Goal: Task Accomplishment & Management: Manage account settings

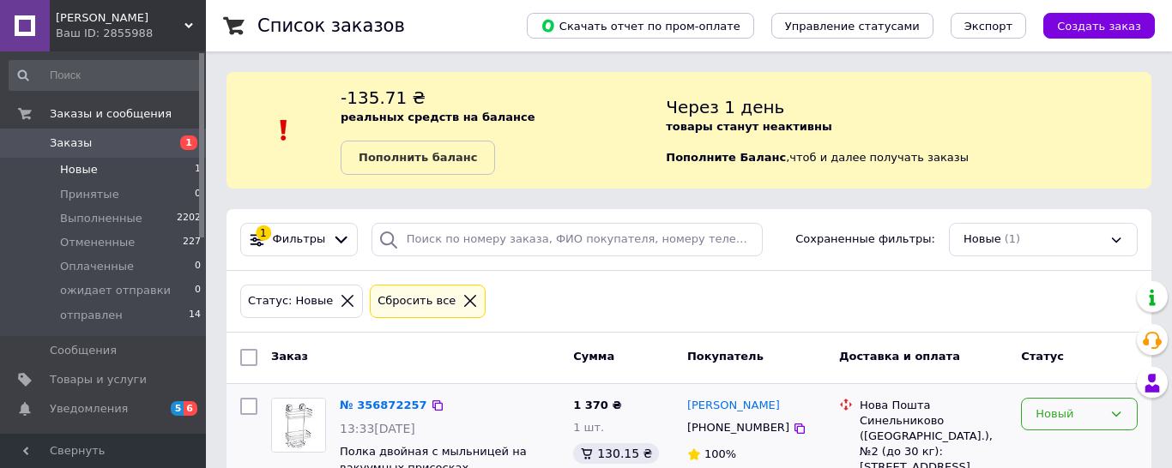
click at [1077, 407] on div "Новый" at bounding box center [1068, 415] width 67 height 18
click at [1067, 440] on li "Принят" at bounding box center [1079, 450] width 115 height 32
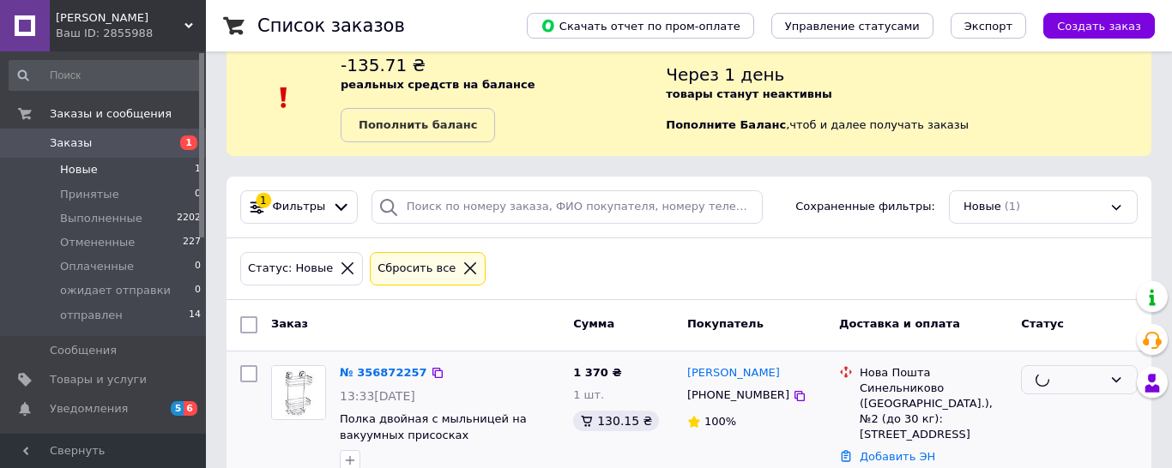
scroll to position [87, 0]
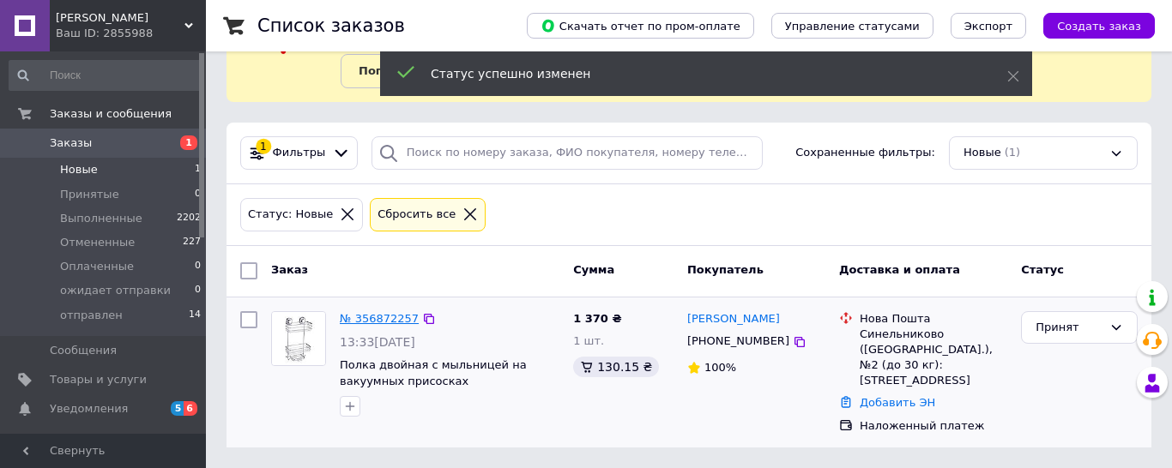
click at [389, 320] on link "№ 356872257" at bounding box center [379, 318] width 79 height 13
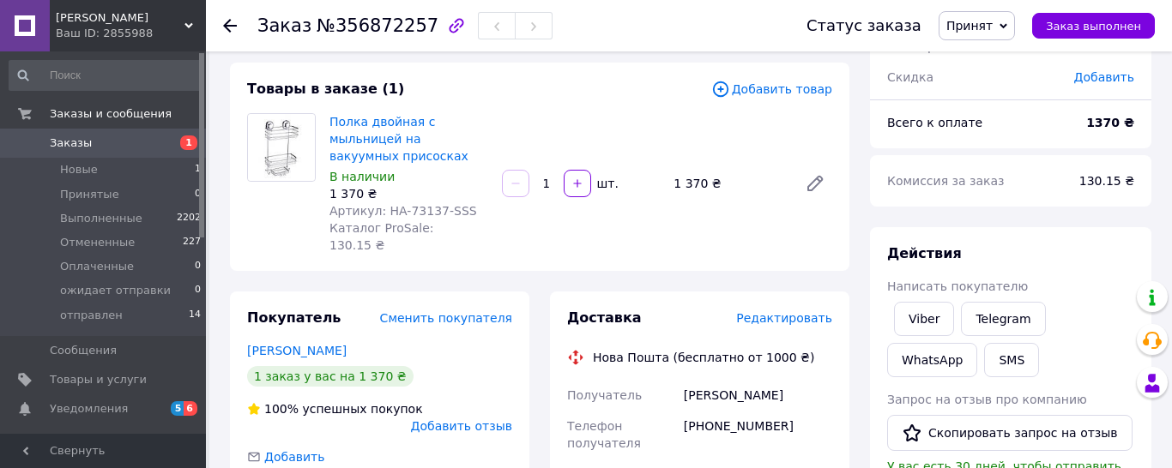
scroll to position [175, 0]
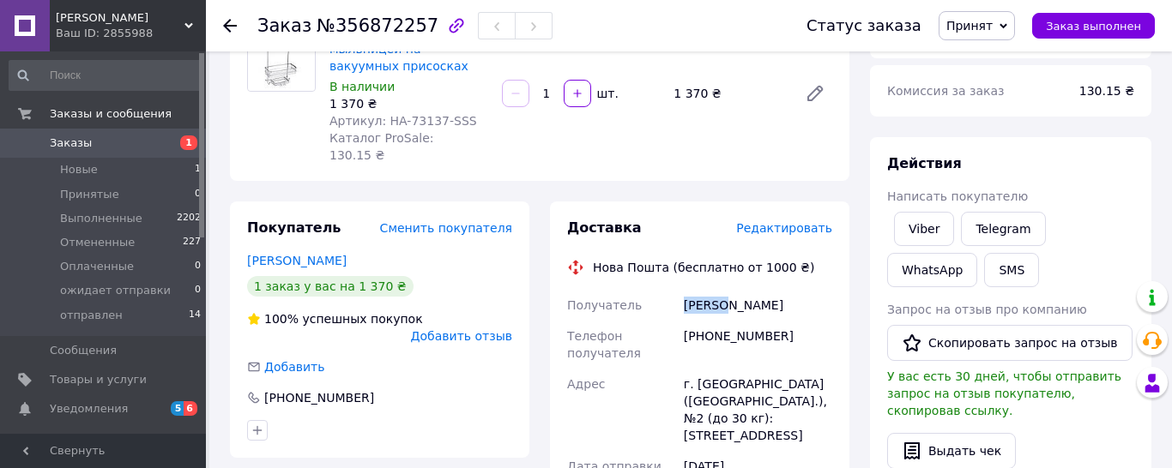
drag, startPoint x: 731, startPoint y: 287, endPoint x: 679, endPoint y: 282, distance: 51.6
click at [680, 290] on div "[PERSON_NAME]" at bounding box center [757, 305] width 155 height 31
copy div "Шквыря"
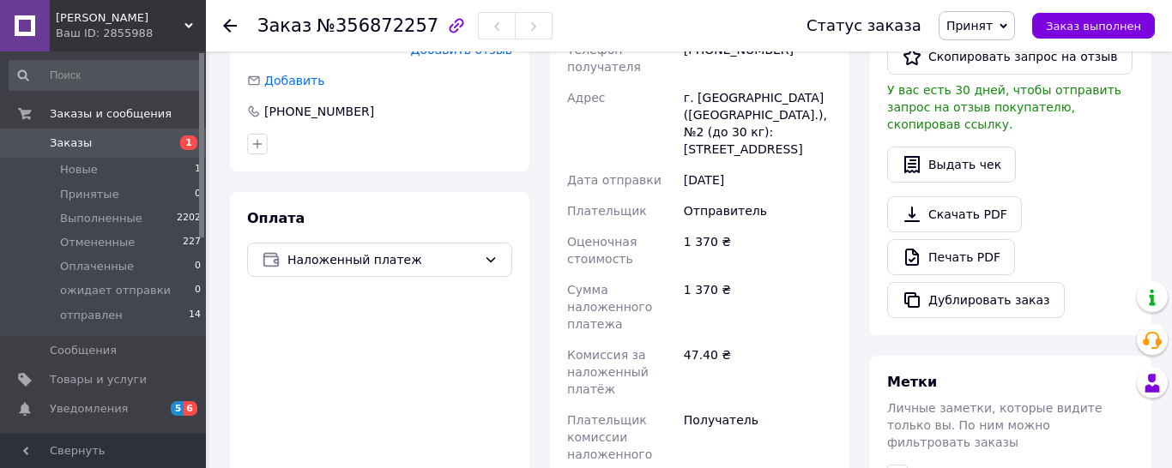
scroll to position [542, 0]
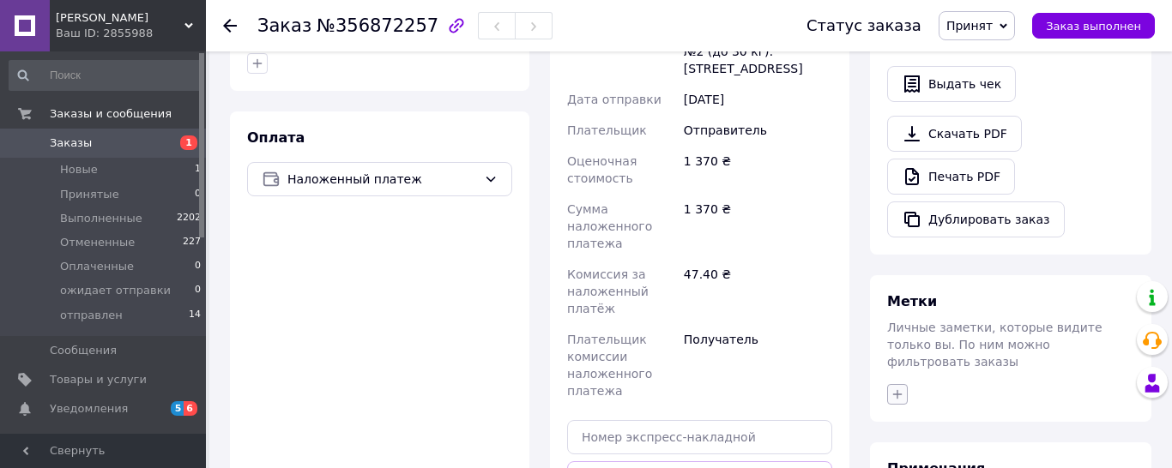
click at [898, 388] on icon "button" at bounding box center [897, 395] width 14 height 14
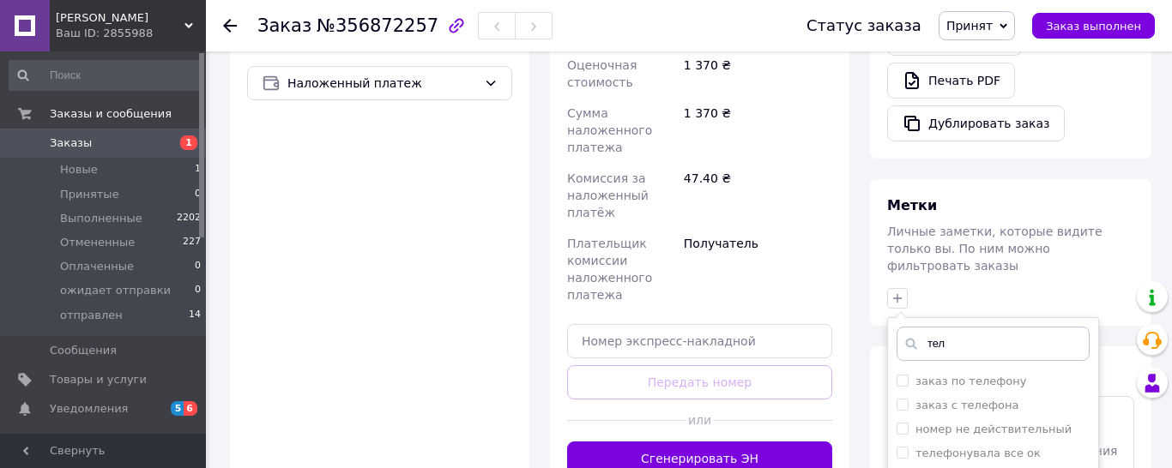
scroll to position [709, 0]
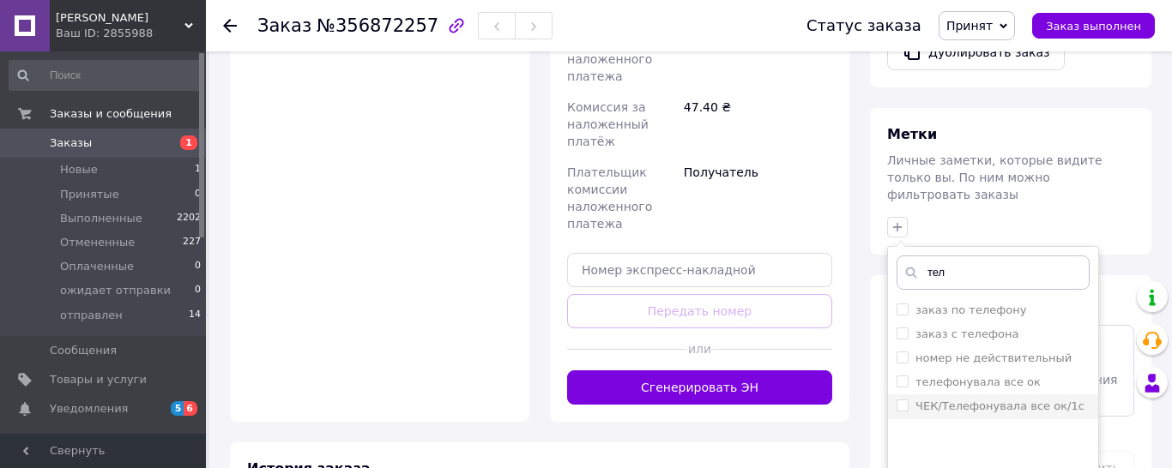
type input "тел"
click at [896, 395] on li "ЧЕК/Телефонувала все ок/1с" at bounding box center [993, 407] width 210 height 24
checkbox input "true"
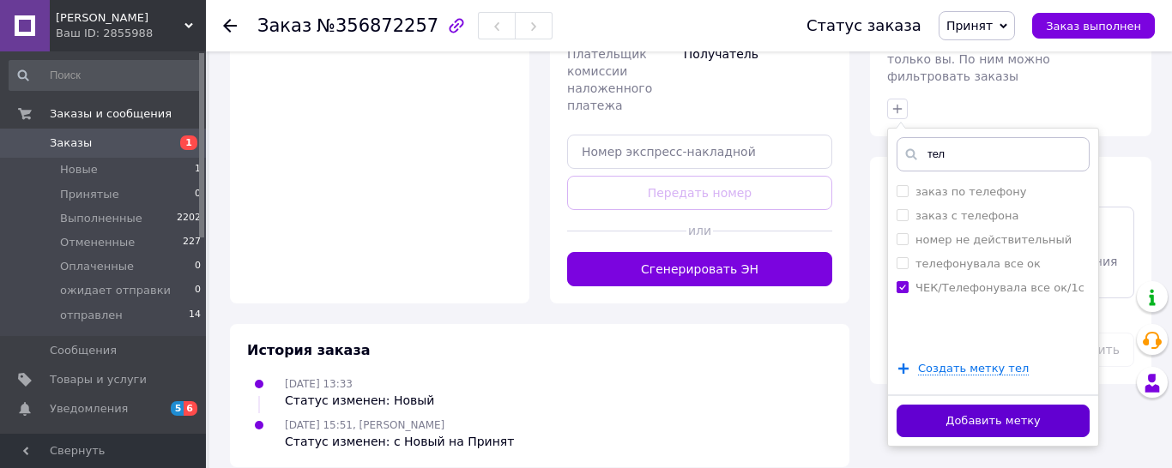
scroll to position [830, 0]
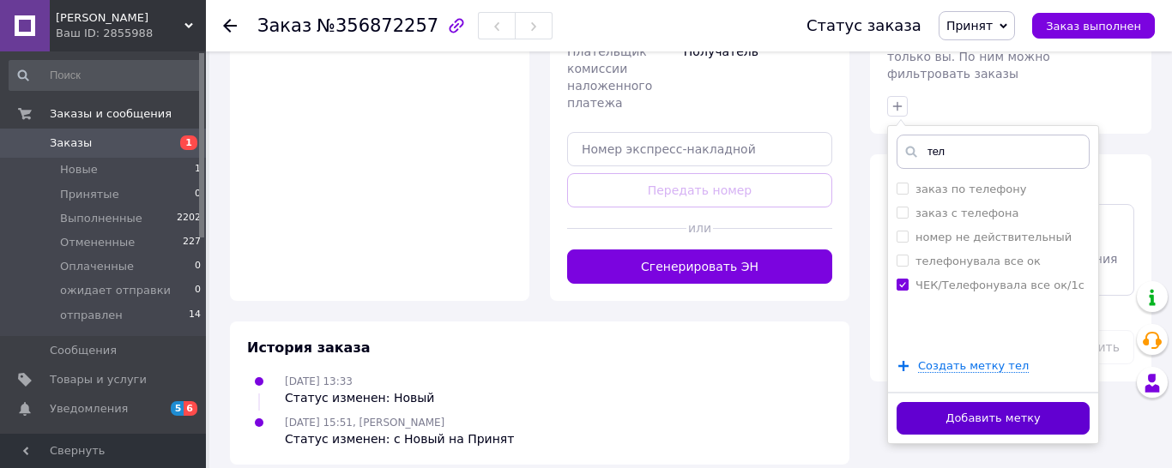
click at [984, 402] on button "Добавить метку" at bounding box center [992, 418] width 193 height 33
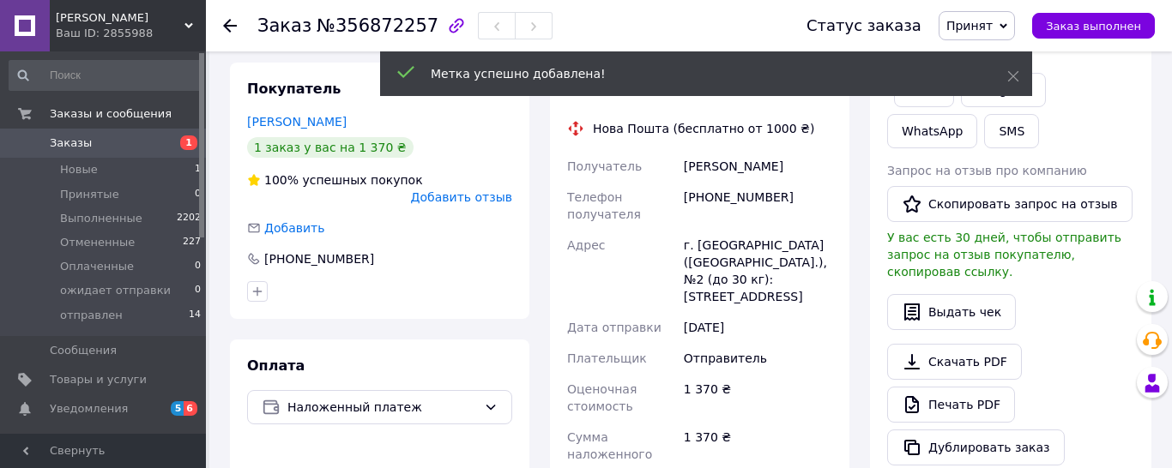
scroll to position [305, 0]
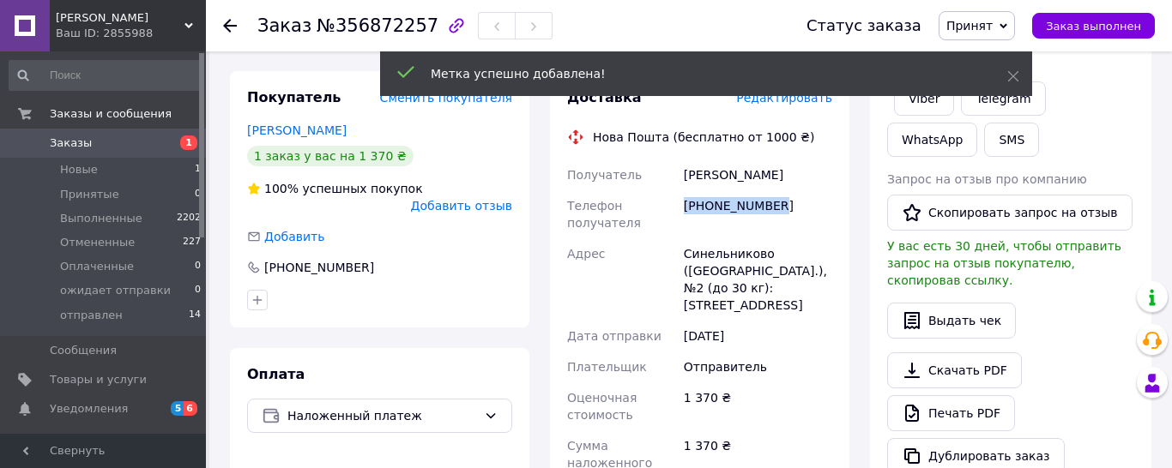
drag, startPoint x: 782, startPoint y: 185, endPoint x: 683, endPoint y: 194, distance: 99.9
click at [683, 194] on div "[PHONE_NUMBER]" at bounding box center [757, 214] width 155 height 48
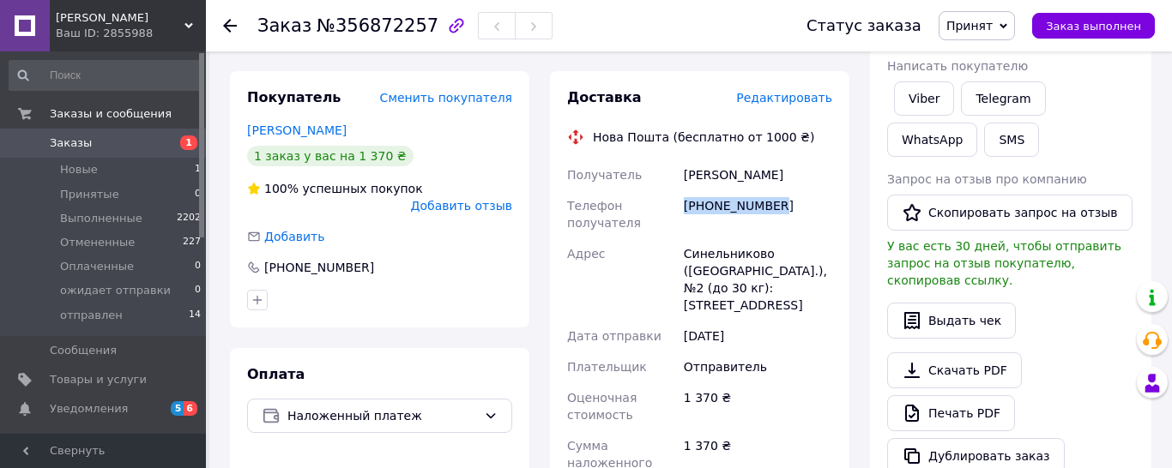
copy div "[PHONE_NUMBER]"
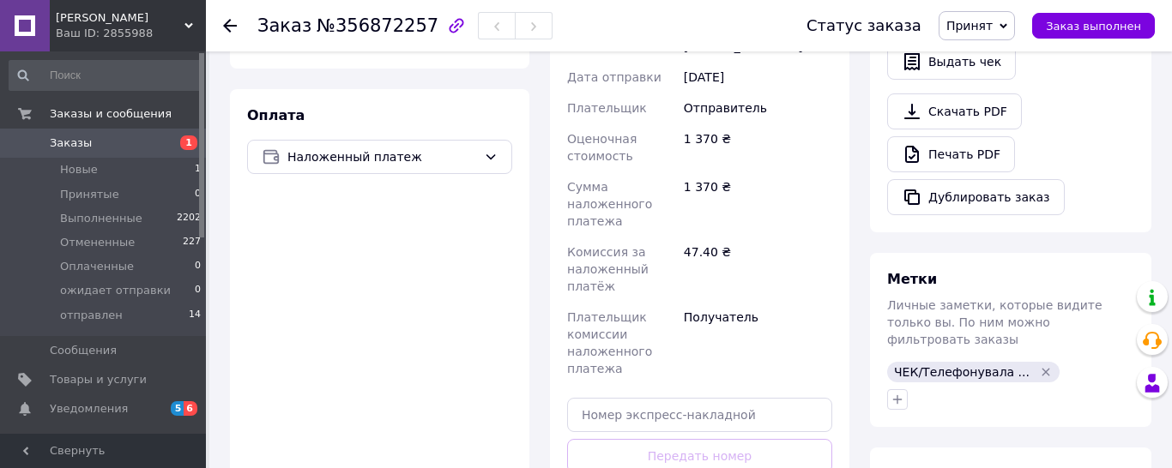
scroll to position [678, 0]
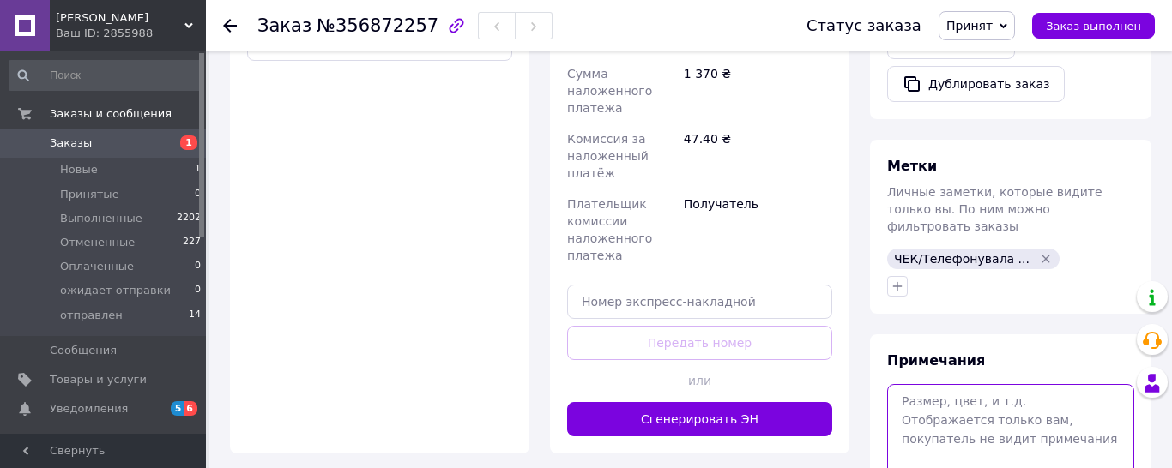
click at [935, 384] on textarea at bounding box center [1010, 429] width 247 height 91
paste textarea "[URL][DOMAIN_NAME]"
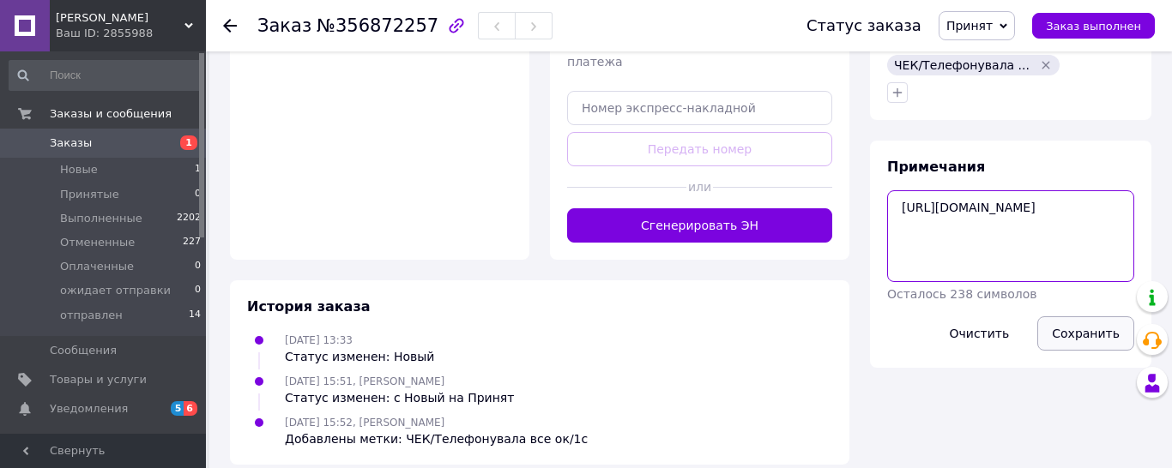
type textarea "[URL][DOMAIN_NAME]"
click at [1096, 317] on button "Сохранить" at bounding box center [1085, 334] width 97 height 34
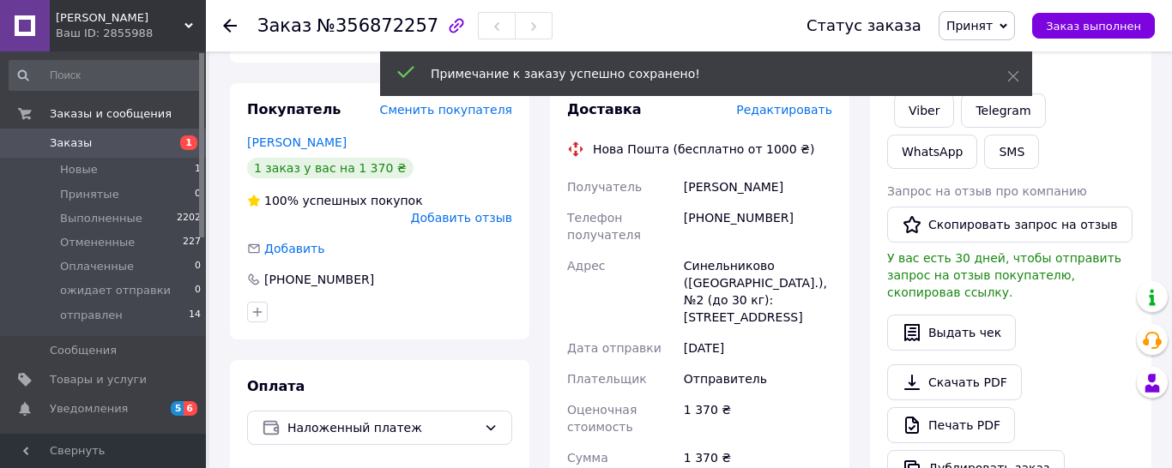
scroll to position [210, 0]
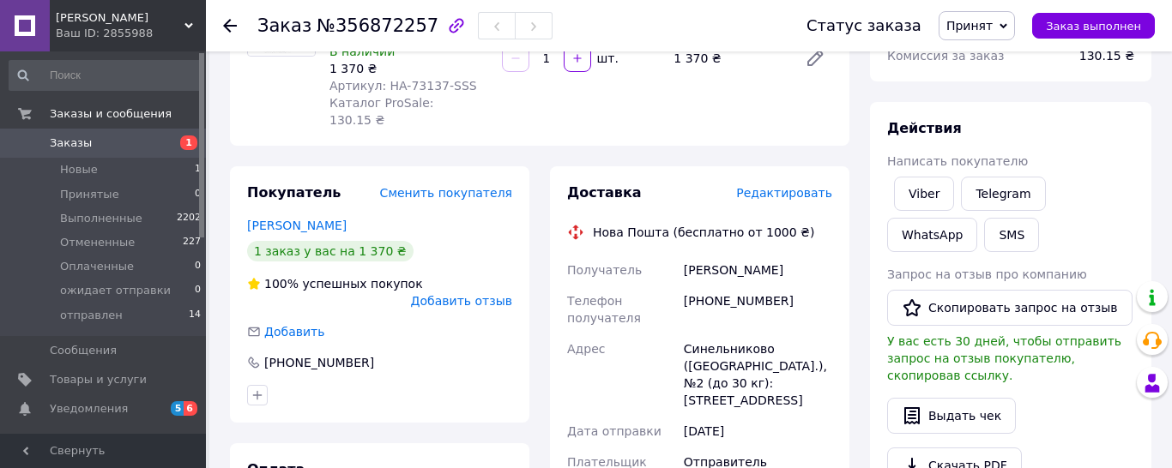
click at [806, 186] on span "Редактировать" at bounding box center [784, 193] width 96 height 14
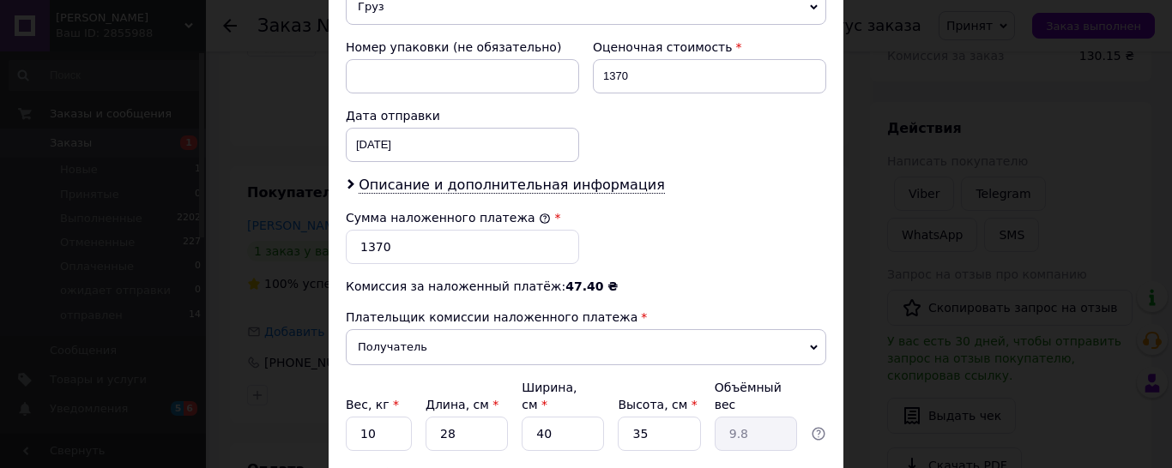
scroll to position [858, 0]
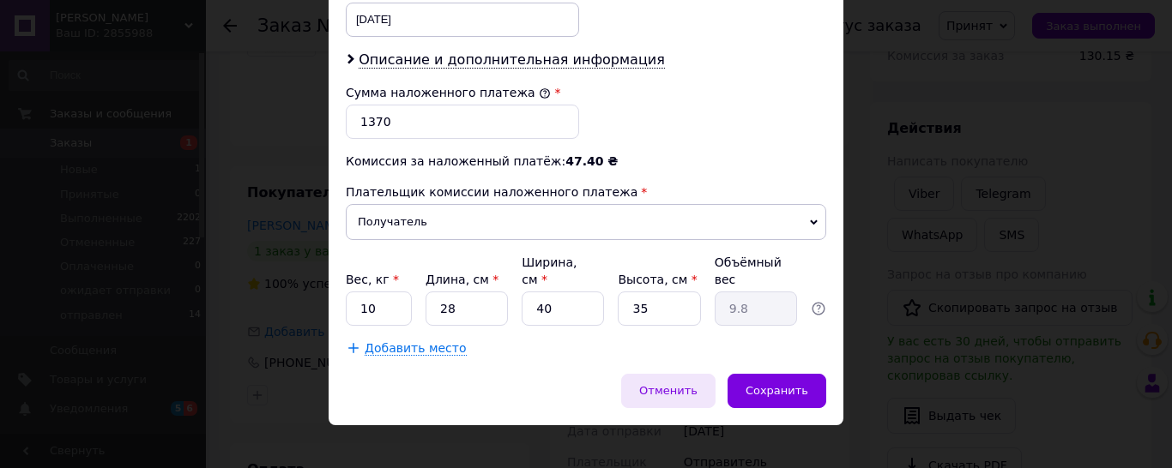
click at [689, 384] on span "Отменить" at bounding box center [668, 390] width 58 height 13
